Goal: Information Seeking & Learning: Understand process/instructions

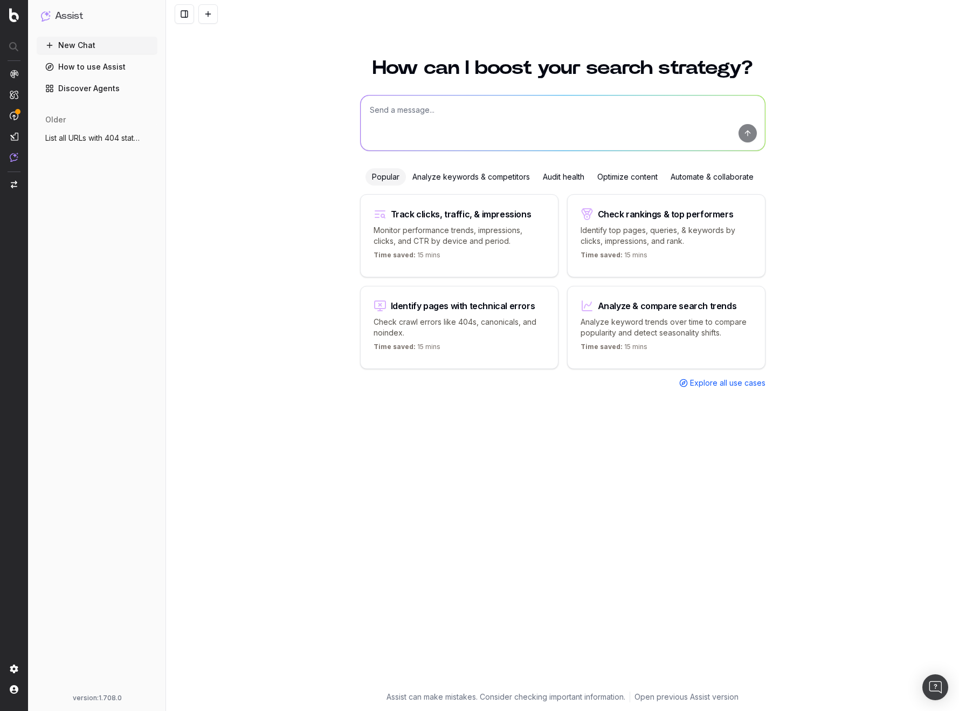
click at [118, 84] on link "Discover Agents" at bounding box center [97, 88] width 121 height 17
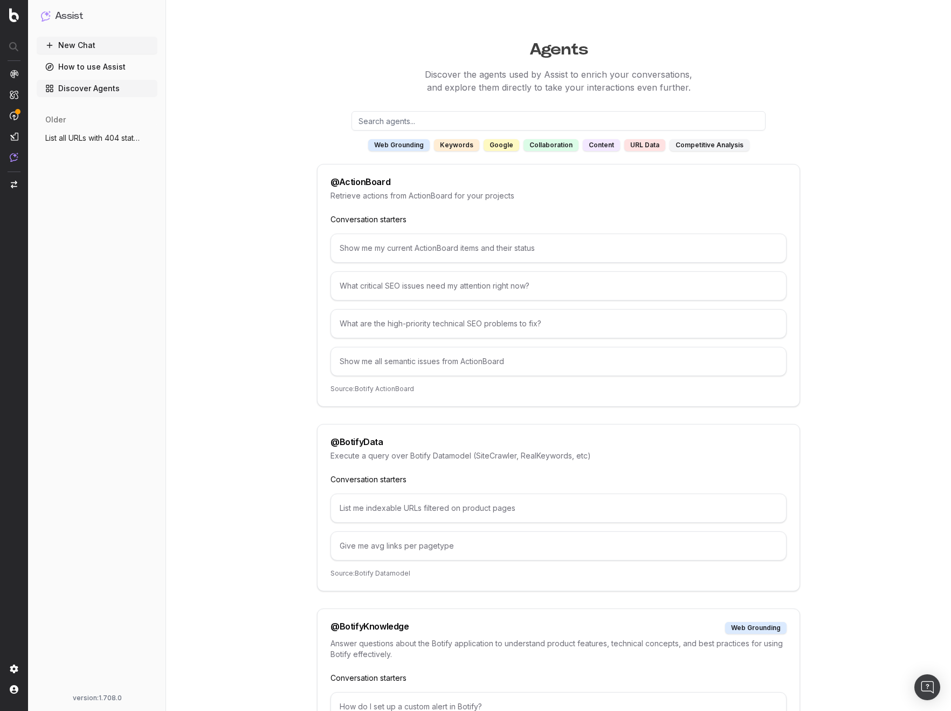
click at [475, 130] on input "text" at bounding box center [559, 120] width 414 height 19
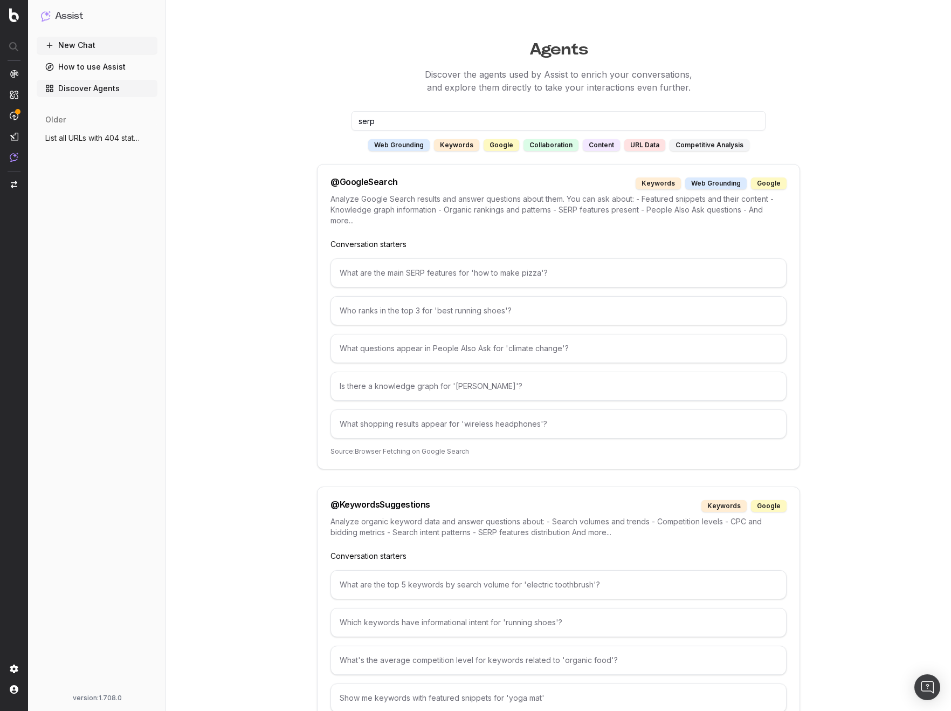
type input "serp"
click at [506, 142] on div "google" at bounding box center [502, 145] width 36 height 12
click at [507, 146] on div "google" at bounding box center [502, 145] width 36 height 12
click at [469, 424] on div "What shopping results appear for 'wireless headphones'?" at bounding box center [559, 423] width 456 height 29
click at [494, 424] on div "What shopping results appear for 'wireless headphones'?" at bounding box center [559, 423] width 456 height 29
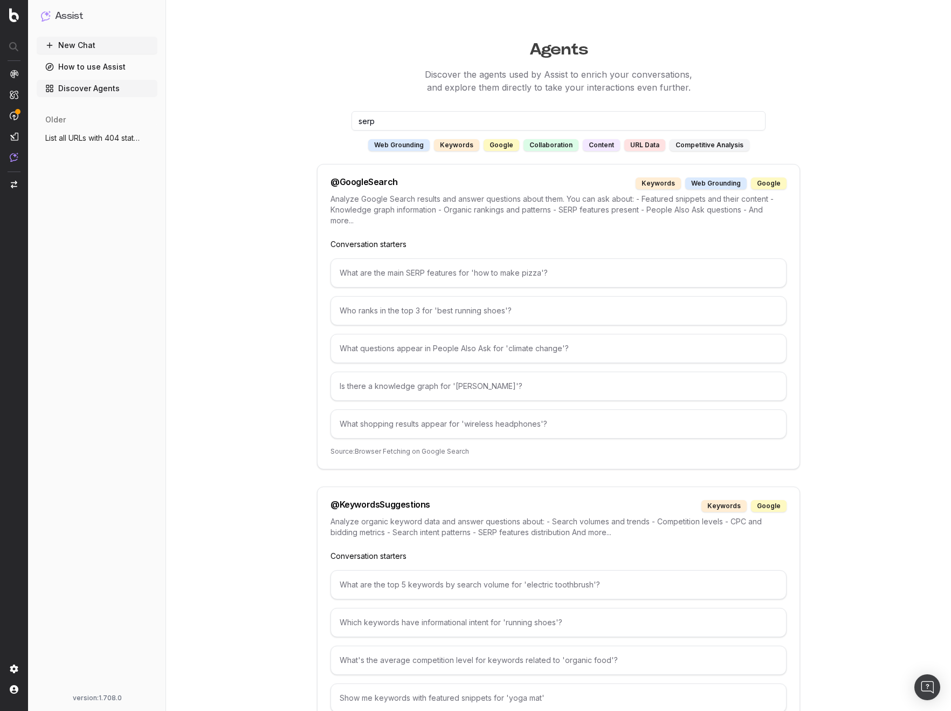
click at [497, 184] on div "@ GoogleSearch keywords web grounding google" at bounding box center [559, 183] width 456 height 12
click at [385, 269] on div "What are the main SERP features for 'how to make pizza'?" at bounding box center [559, 272] width 456 height 29
click at [413, 126] on input "serp" at bounding box center [559, 120] width 414 height 19
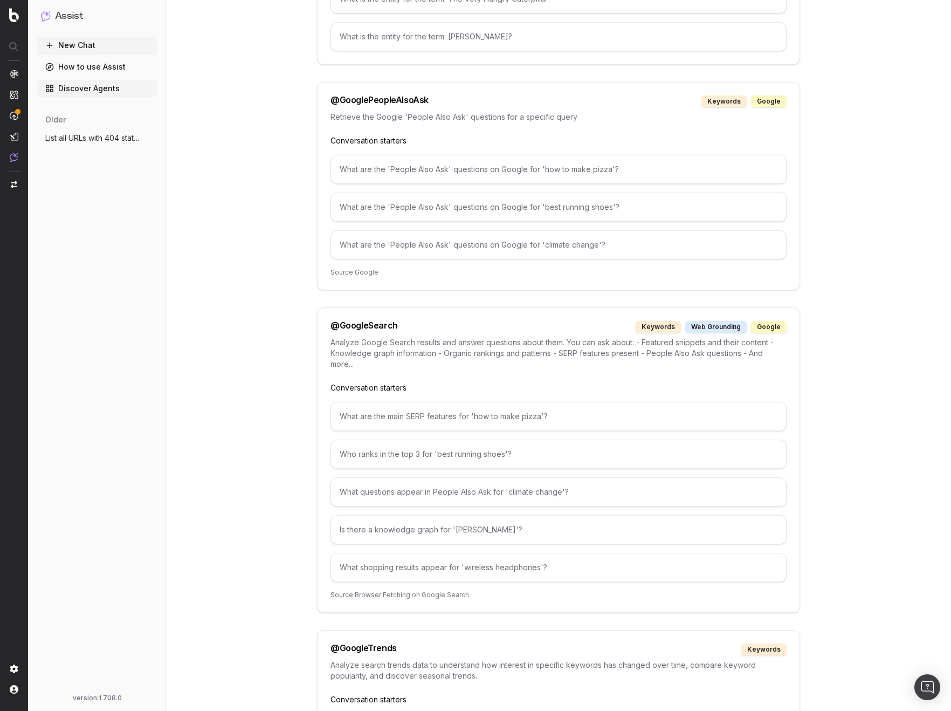
scroll to position [1963, 0]
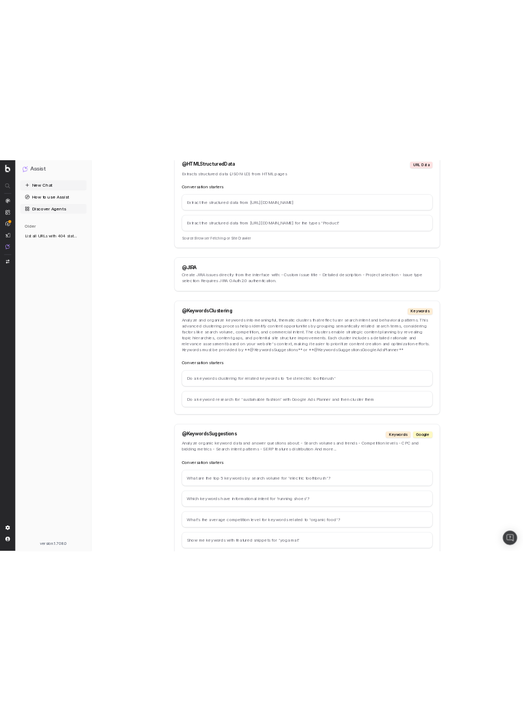
scroll to position [3919, 0]
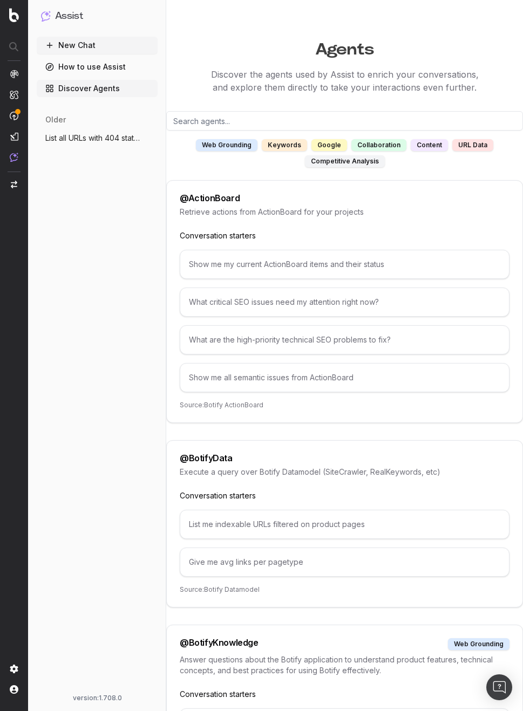
click at [107, 280] on div "New Chat How to use Assist Discover Agents older List all URLs with 404 status …" at bounding box center [97, 363] width 121 height 652
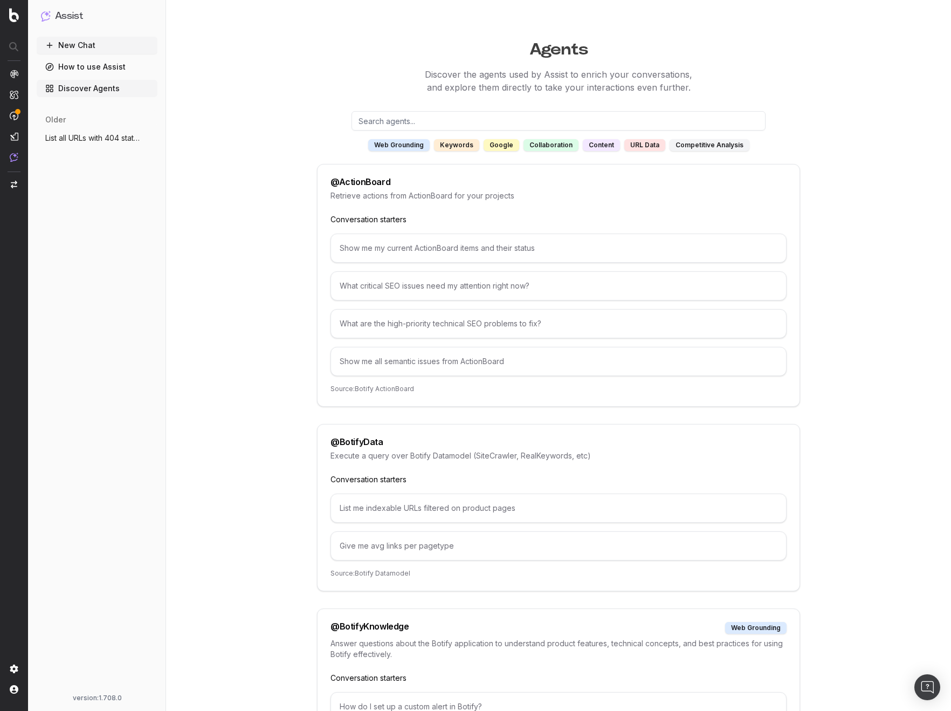
drag, startPoint x: 261, startPoint y: 84, endPoint x: 166, endPoint y: 85, distance: 95.4
click at [260, 84] on p "Discover the agents used by Assist to enrich your conversations, and explore th…" at bounding box center [558, 81] width 785 height 26
click at [109, 73] on link "How to use Assist" at bounding box center [97, 66] width 121 height 17
